Goal: Task Accomplishment & Management: Manage account settings

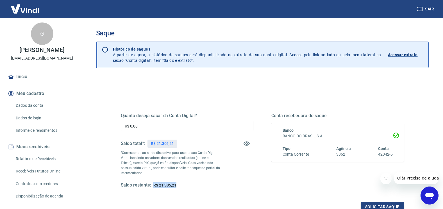
drag, startPoint x: 180, startPoint y: 186, endPoint x: 154, endPoint y: 187, distance: 25.9
click at [154, 187] on div "Saldo restante: R$ 21.305,21" at bounding box center [187, 185] width 133 height 6
copy span "R$ 21.305,21"
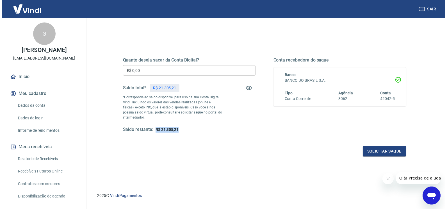
scroll to position [56, 0]
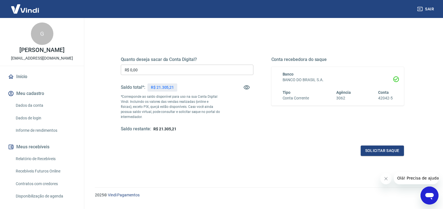
click at [205, 73] on input "R$ 0,00" at bounding box center [187, 70] width 133 height 10
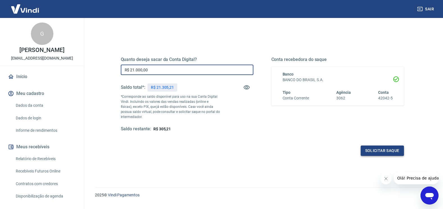
type input "R$ 21.000,00"
click at [385, 151] on button "Solicitar saque" at bounding box center [382, 151] width 43 height 10
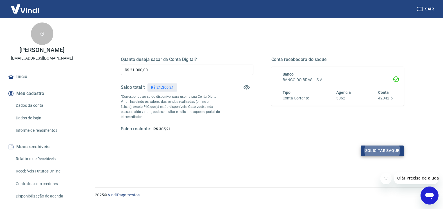
click at [389, 151] on button "Solicitar saque" at bounding box center [382, 151] width 43 height 10
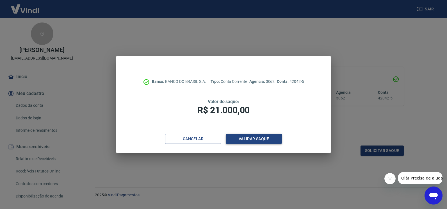
click at [254, 135] on button "Validar saque" at bounding box center [254, 139] width 56 height 10
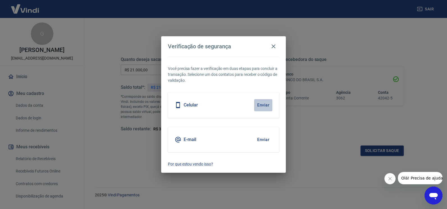
click at [263, 105] on button "Enviar" at bounding box center [263, 105] width 18 height 12
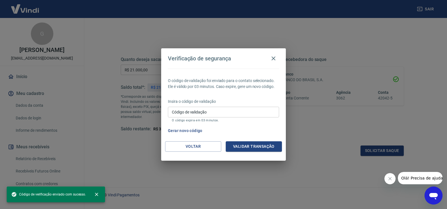
click at [230, 115] on input "Código de validação" at bounding box center [223, 112] width 111 height 10
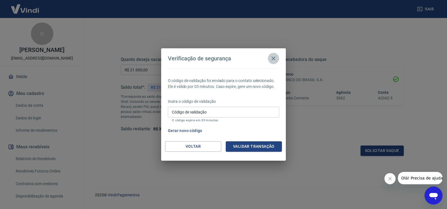
click at [273, 58] on icon "button" at bounding box center [273, 58] width 7 height 7
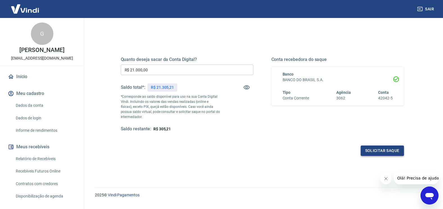
click at [384, 152] on button "Solicitar saque" at bounding box center [382, 151] width 43 height 10
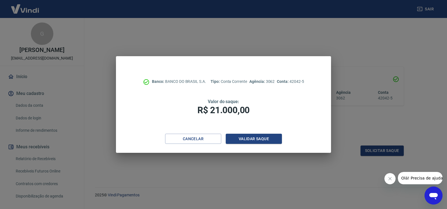
click at [276, 134] on div "Banco: BANCO DO BRASIL S.A. Tipo: Conta Corrente Agência: 3062 Conta: 42042-5 V…" at bounding box center [223, 95] width 215 height 78
click at [273, 136] on button "Validar saque" at bounding box center [254, 139] width 56 height 10
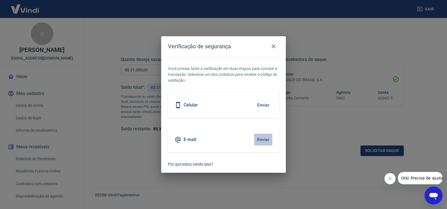
click at [263, 139] on button "Enviar" at bounding box center [263, 140] width 18 height 12
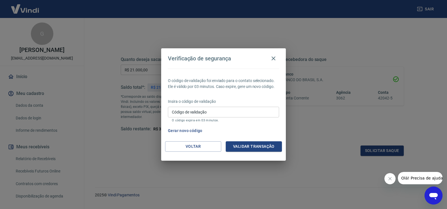
click at [235, 108] on input "Código de validação" at bounding box center [223, 112] width 111 height 10
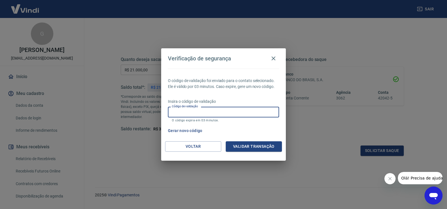
paste input "514485"
type input "514485"
click at [256, 147] on button "Validar transação" at bounding box center [254, 146] width 56 height 10
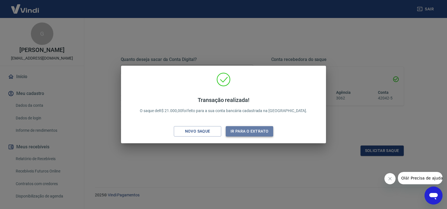
click at [250, 130] on button "Ir para o extrato" at bounding box center [250, 131] width 48 height 10
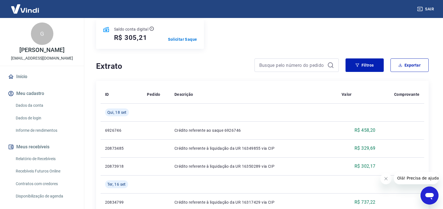
scroll to position [84, 0]
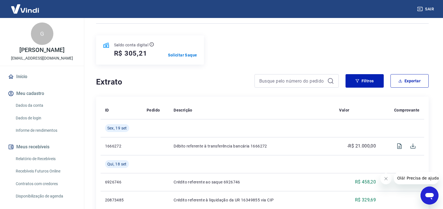
scroll to position [56, 0]
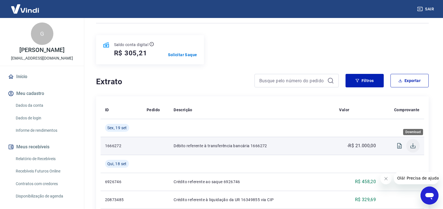
click at [415, 146] on icon "Download" at bounding box center [413, 146] width 7 height 7
